Goal: Task Accomplishment & Management: Manage account settings

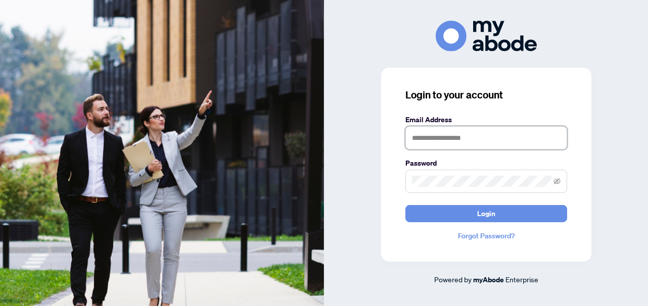
click at [446, 136] on input "text" at bounding box center [486, 137] width 162 height 23
type input "**********"
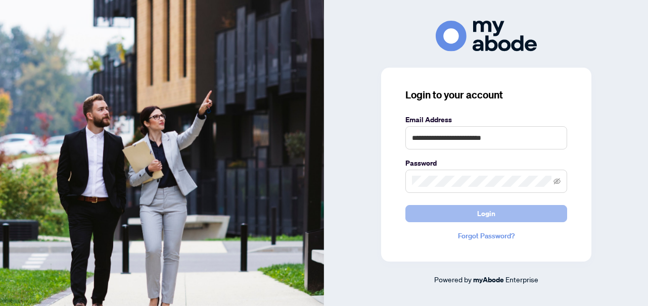
click at [462, 211] on button "Login" at bounding box center [486, 213] width 162 height 17
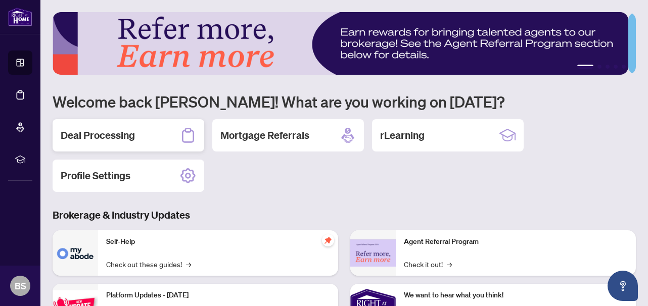
click at [99, 137] on h2 "Deal Processing" at bounding box center [98, 135] width 74 height 14
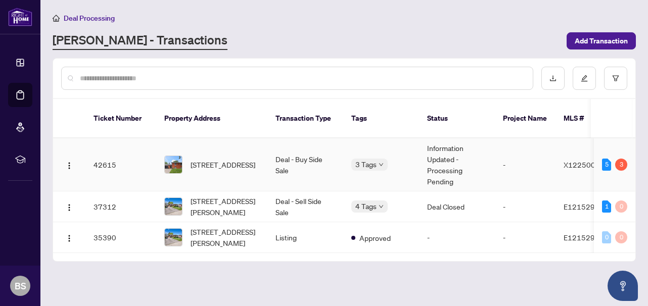
click at [201, 141] on td "[STREET_ADDRESS]" at bounding box center [211, 165] width 111 height 53
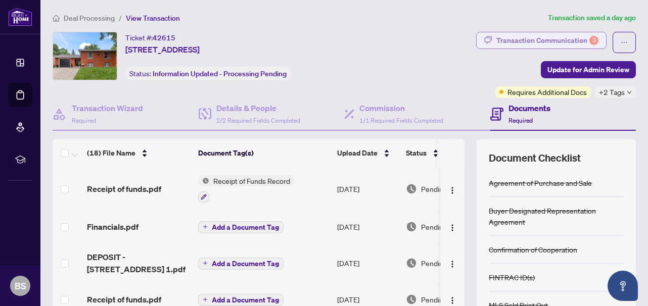
click at [523, 39] on div "Transaction Communication 3" at bounding box center [547, 40] width 102 height 16
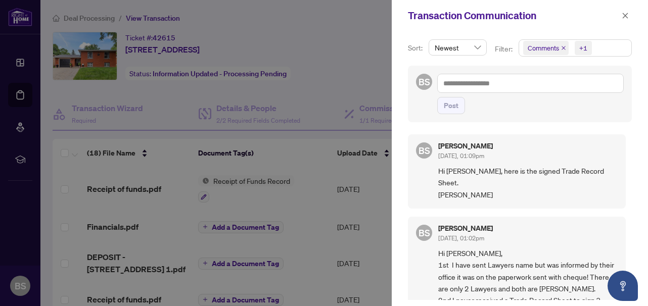
click at [347, 67] on div at bounding box center [324, 153] width 648 height 306
click at [630, 12] on button "button" at bounding box center [625, 16] width 13 height 12
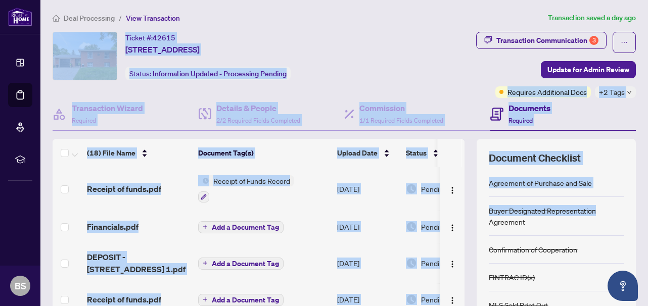
drag, startPoint x: 630, startPoint y: 12, endPoint x: 632, endPoint y: 208, distance: 195.6
click at [632, 208] on main "Deal Processing / View Transaction Transaction saved a day ago Ticket #: 42615 …" at bounding box center [344, 153] width 608 height 306
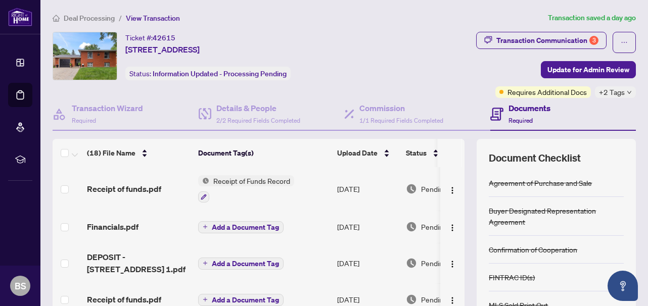
click at [632, 228] on main "Deal Processing / View Transaction Transaction saved a day ago Ticket #: 42615 …" at bounding box center [344, 153] width 608 height 306
click at [613, 94] on span "+2 Tags" at bounding box center [612, 92] width 26 height 12
click at [463, 80] on div "Transaction Communication 3 Update for Admin Review Requires Additional Docs +2…" at bounding box center [511, 65] width 251 height 66
